Goal: Task Accomplishment & Management: Use online tool/utility

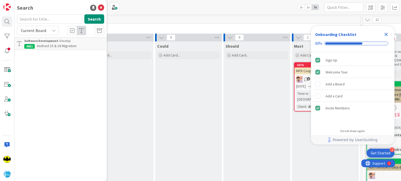
scroll to position [5, 0]
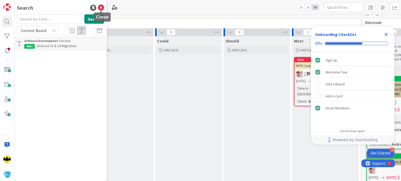
click at [102, 9] on icon at bounding box center [101, 8] width 6 height 6
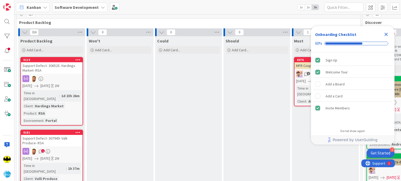
click at [386, 38] on div "Close Checklist" at bounding box center [386, 34] width 8 height 8
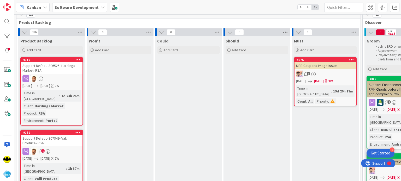
scroll to position [0, 0]
click at [23, 49] on icon at bounding box center [23, 50] width 3 height 3
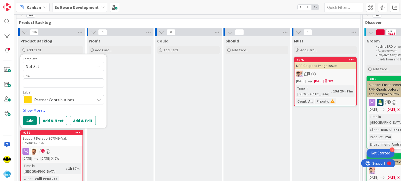
click at [63, 65] on span "Not Set" at bounding box center [58, 66] width 65 height 7
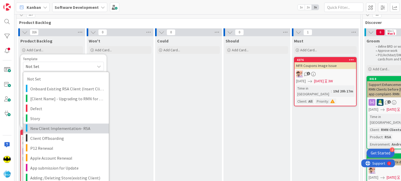
click at [64, 126] on span "New Client Implementation- RSA" at bounding box center [67, 128] width 75 height 7
type textarea "x"
type textarea "New Client Implementation- RSA"
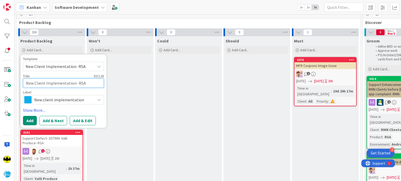
drag, startPoint x: 86, startPoint y: 82, endPoint x: 76, endPoint y: 83, distance: 9.4
click at [76, 83] on textarea "New Client Implementation- RSA" at bounding box center [63, 83] width 81 height 9
type textarea "x"
type textarea "New Client Implementation-"
